Goal: Entertainment & Leisure: Consume media (video, audio)

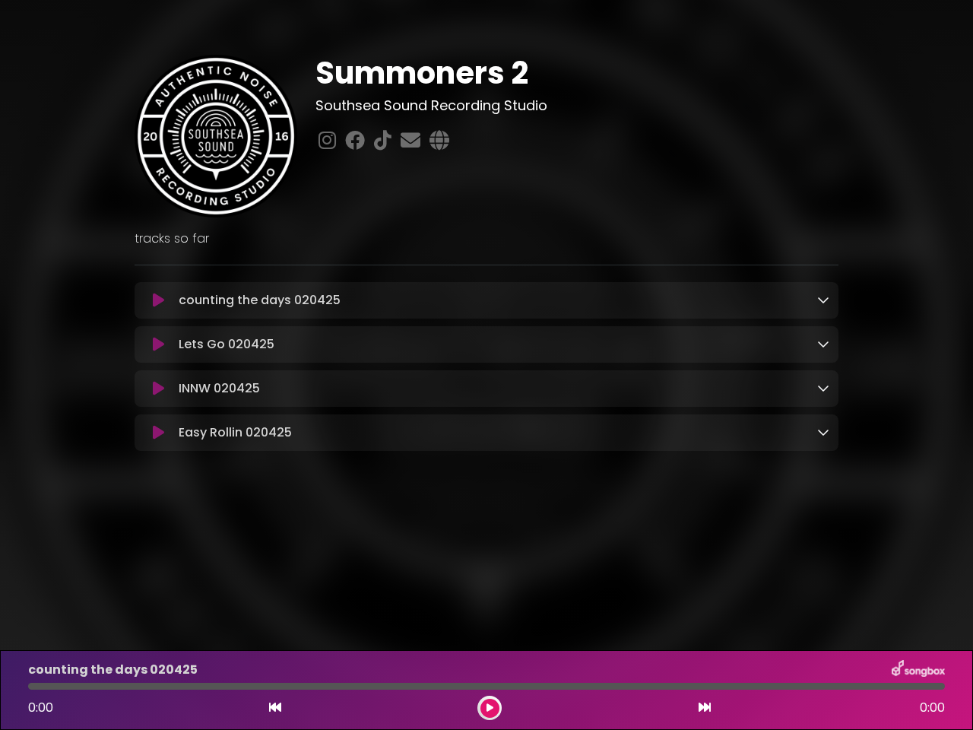
click at [158, 301] on icon at bounding box center [158, 300] width 11 height 15
click at [824, 300] on icon at bounding box center [824, 300] width 12 height 12
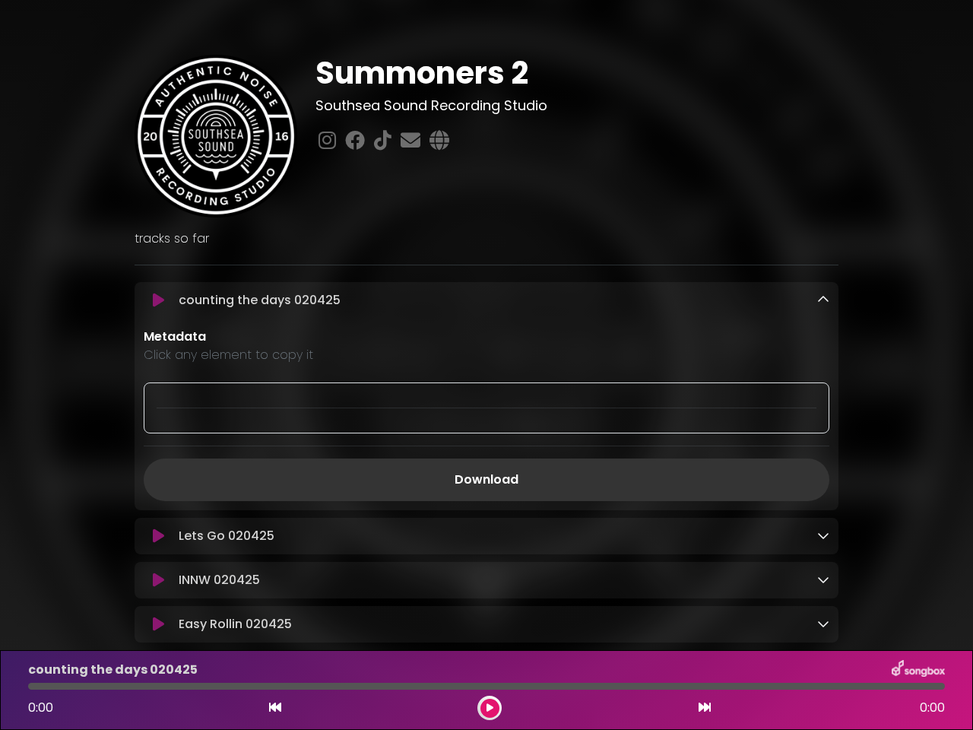
click at [158, 518] on div "Lets Go 020425 Loading Track..." at bounding box center [487, 536] width 704 height 37
click at [824, 345] on p "Metadata" at bounding box center [487, 337] width 686 height 18
click at [158, 391] on div at bounding box center [487, 408] width 686 height 51
click at [824, 390] on div at bounding box center [487, 408] width 686 height 51
click at [158, 436] on div "Metadata Click any element to copy it Download" at bounding box center [487, 414] width 704 height 173
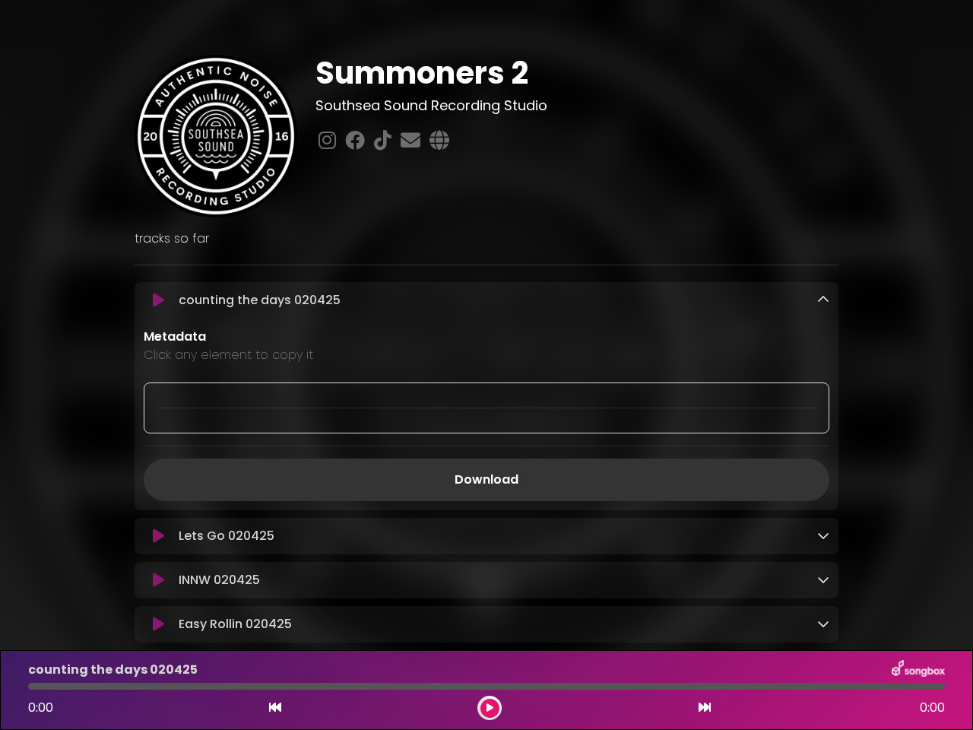
click at [824, 435] on div "Metadata Click any element to copy it Download" at bounding box center [487, 414] width 704 height 173
click at [275, 708] on icon at bounding box center [275, 707] width 12 height 12
